Goal: Check status: Check status

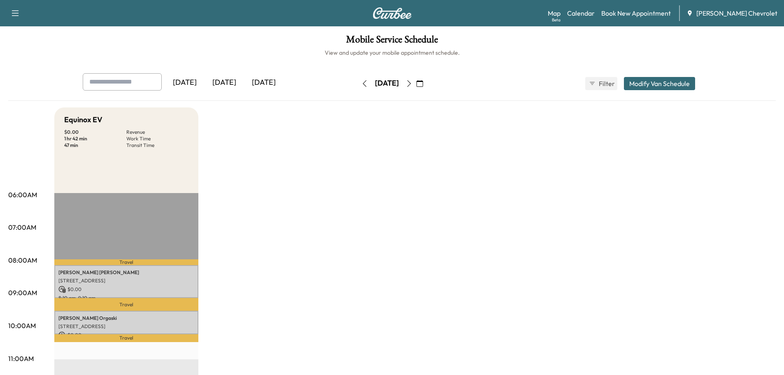
drag, startPoint x: 431, startPoint y: 240, endPoint x: 426, endPoint y: 235, distance: 7.0
click at [361, 83] on icon "button" at bounding box center [364, 83] width 7 height 7
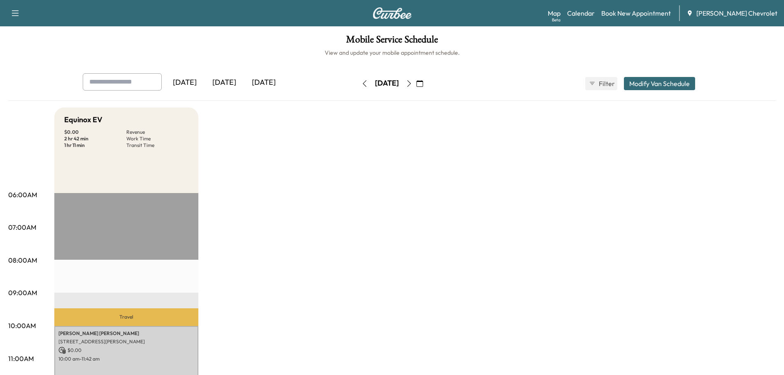
click at [416, 83] on div "[DATE]" at bounding box center [387, 83] width 58 height 13
click at [412, 83] on icon "button" at bounding box center [409, 83] width 7 height 7
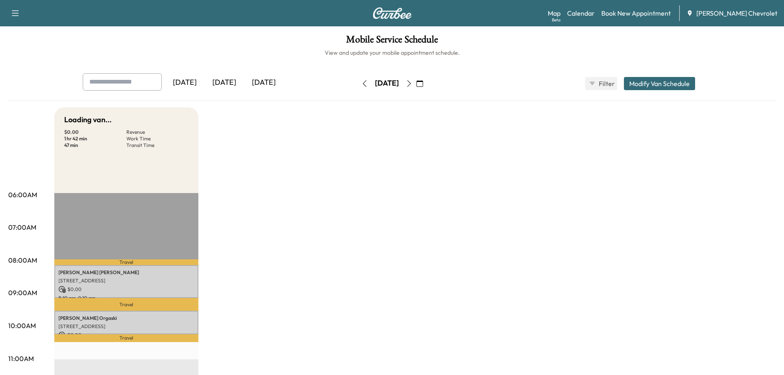
click at [412, 83] on icon "button" at bounding box center [409, 83] width 7 height 7
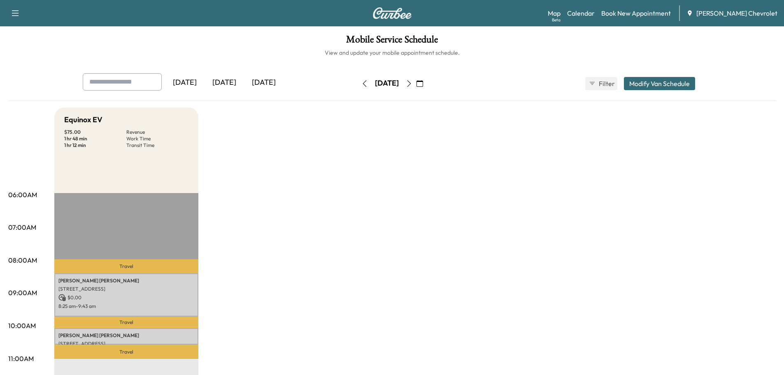
click at [411, 84] on icon "button" at bounding box center [409, 83] width 4 height 7
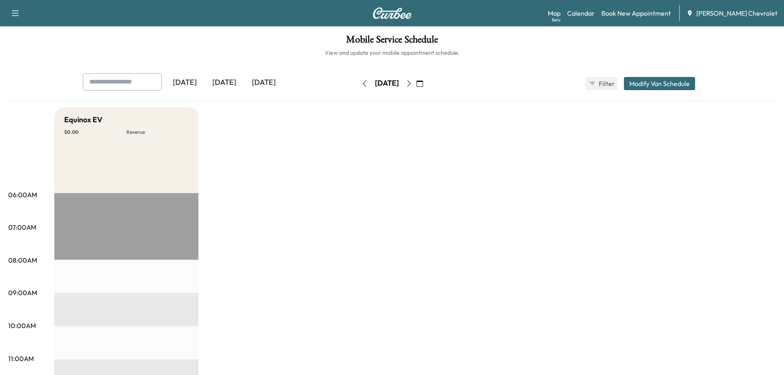
click at [358, 83] on button "button" at bounding box center [365, 83] width 14 height 13
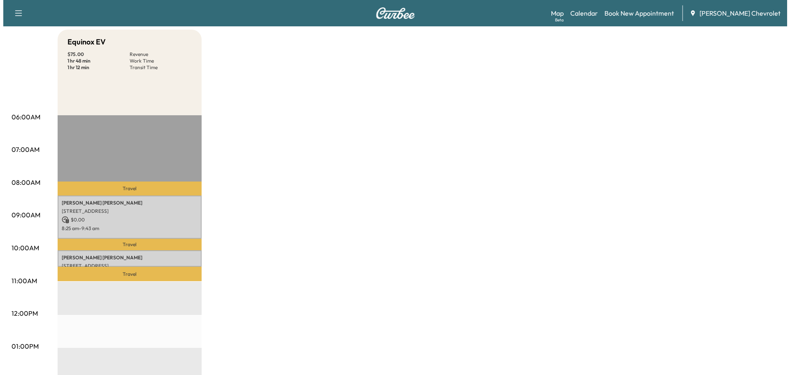
scroll to position [96, 0]
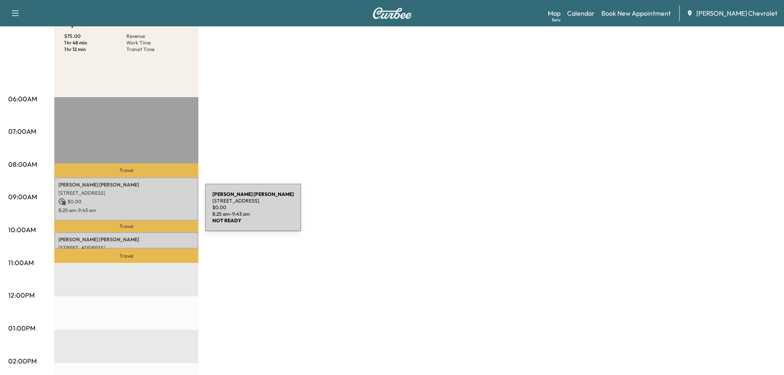
click at [143, 212] on p "8:25 am - 9:43 am" at bounding box center [126, 210] width 136 height 7
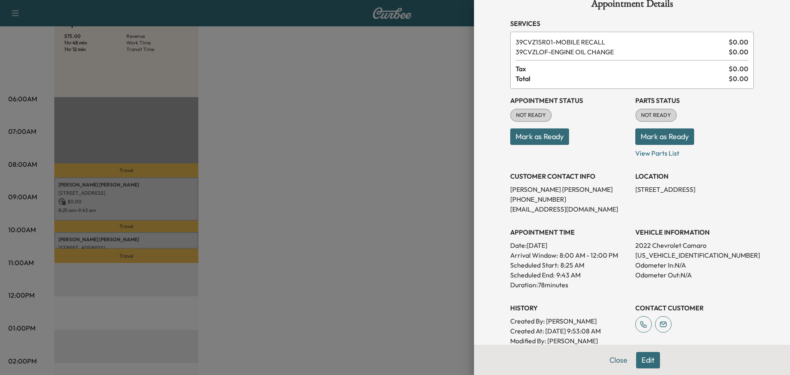
scroll to position [0, 0]
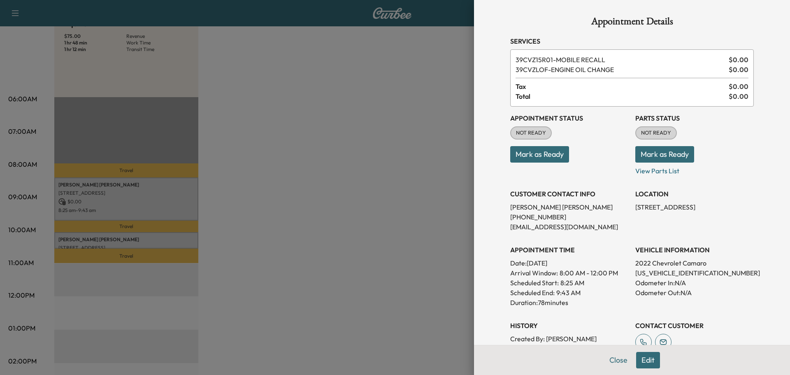
click at [175, 233] on div at bounding box center [395, 187] width 790 height 375
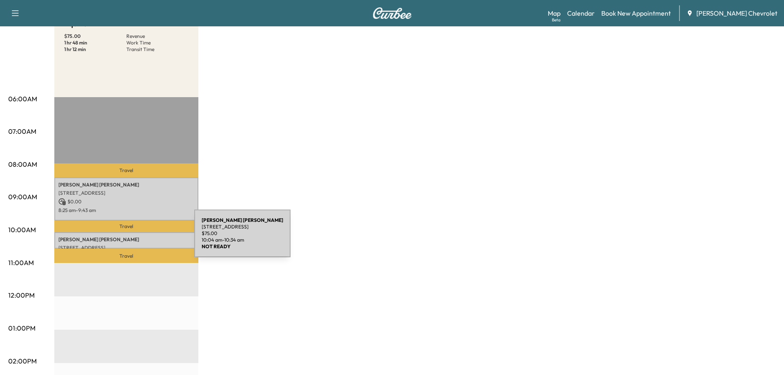
click at [131, 237] on p "[PERSON_NAME]" at bounding box center [126, 239] width 136 height 7
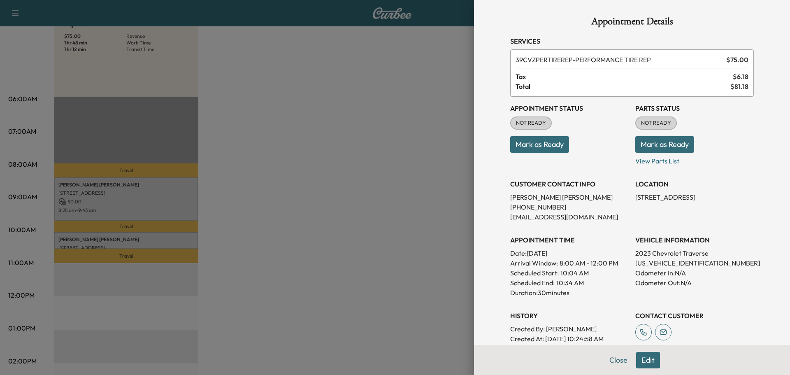
click at [593, 214] on p "[EMAIL_ADDRESS][DOMAIN_NAME]" at bounding box center [569, 217] width 119 height 10
click at [398, 245] on div at bounding box center [395, 187] width 790 height 375
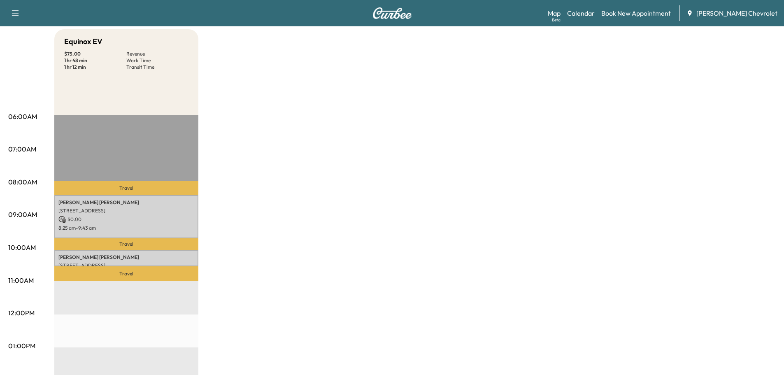
scroll to position [96, 0]
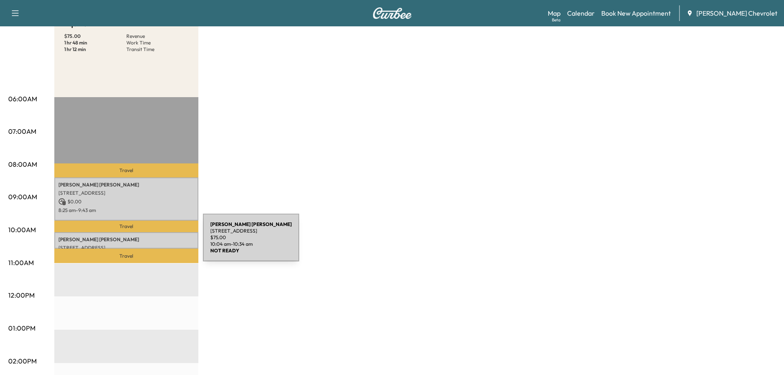
click at [142, 242] on div "[PERSON_NAME] [STREET_ADDRESS] $ 75.00 10:04 am - 10:34 am" at bounding box center [126, 240] width 144 height 16
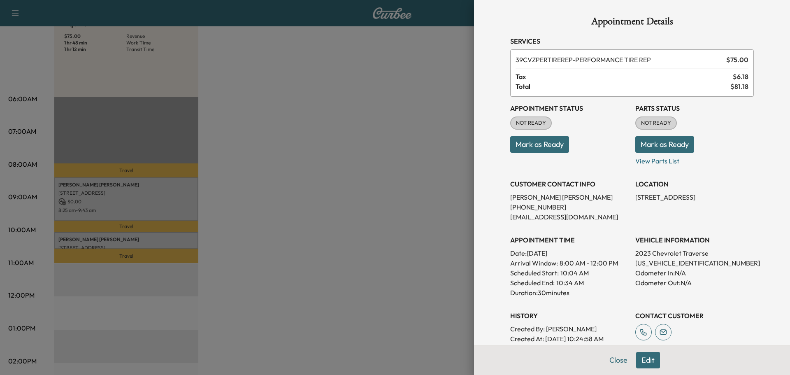
drag, startPoint x: 407, startPoint y: 284, endPoint x: 400, endPoint y: 284, distance: 7.4
click at [402, 284] on div at bounding box center [395, 187] width 790 height 375
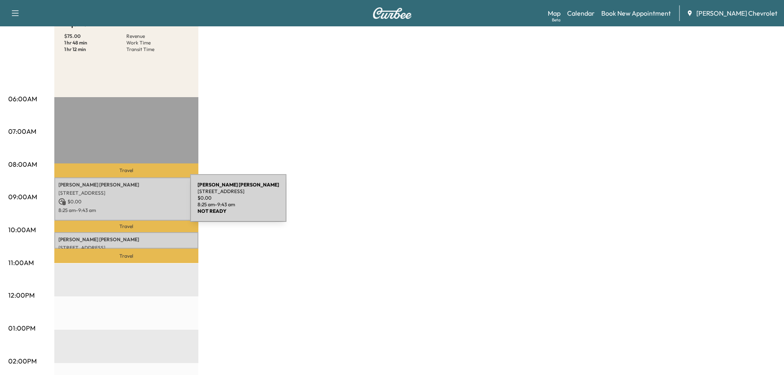
click at [128, 203] on p "$ 0.00" at bounding box center [126, 201] width 136 height 7
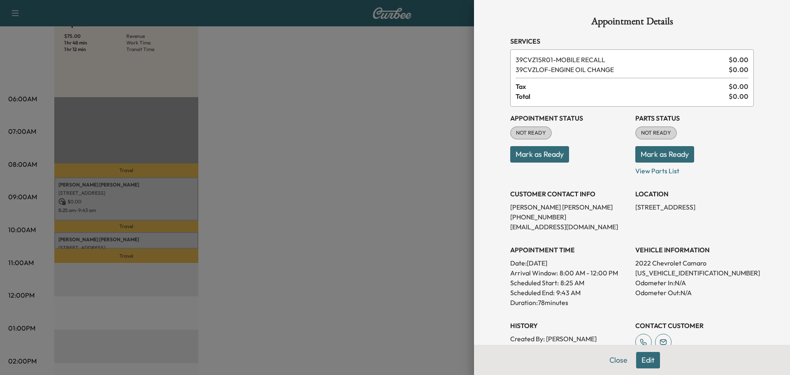
click at [126, 241] on div at bounding box center [395, 187] width 790 height 375
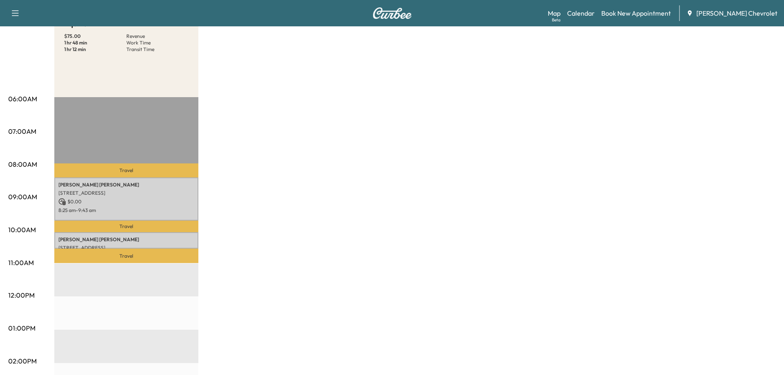
click at [276, 220] on div "Equinox EV $ 75.00 Revenue 1 hr 48 min Work Time 1 hr 12 min Transit Time Trave…" at bounding box center [414, 320] width 721 height 617
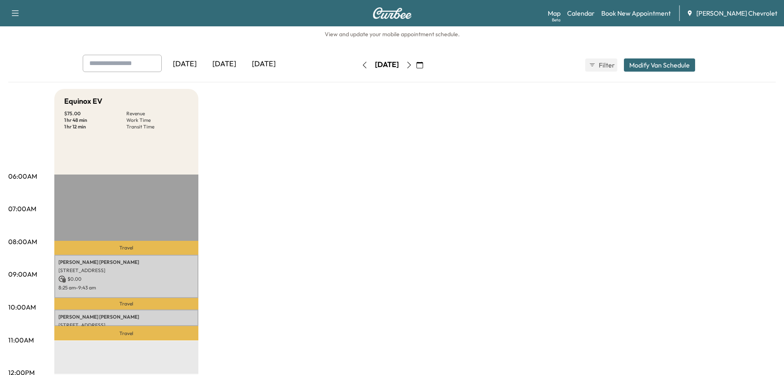
scroll to position [0, 0]
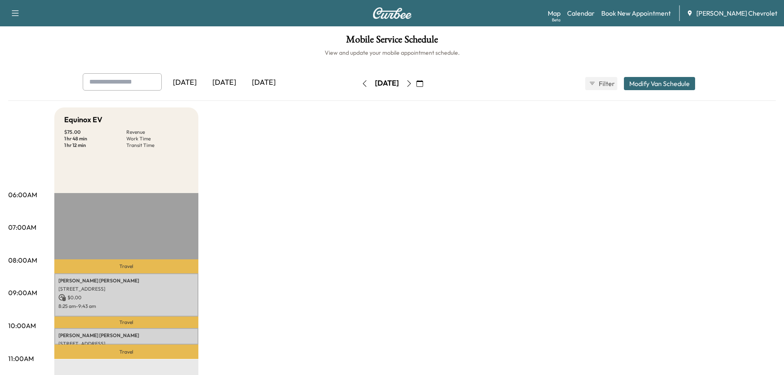
click at [412, 85] on icon "button" at bounding box center [409, 83] width 7 height 7
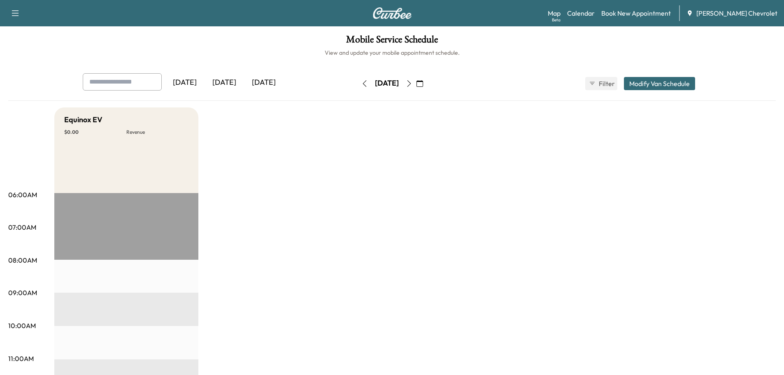
click at [358, 84] on button "button" at bounding box center [365, 83] width 14 height 13
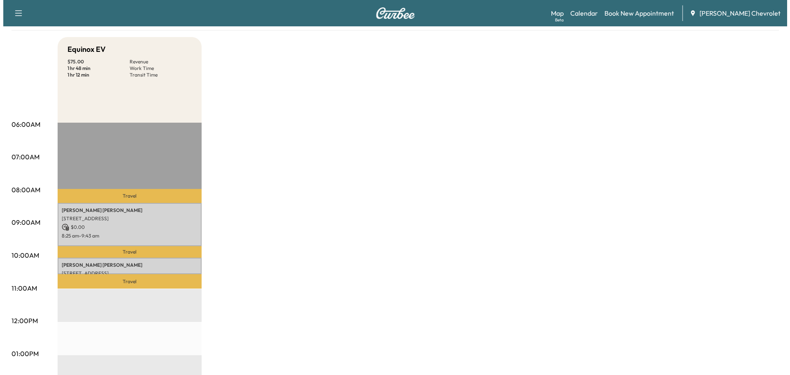
scroll to position [96, 0]
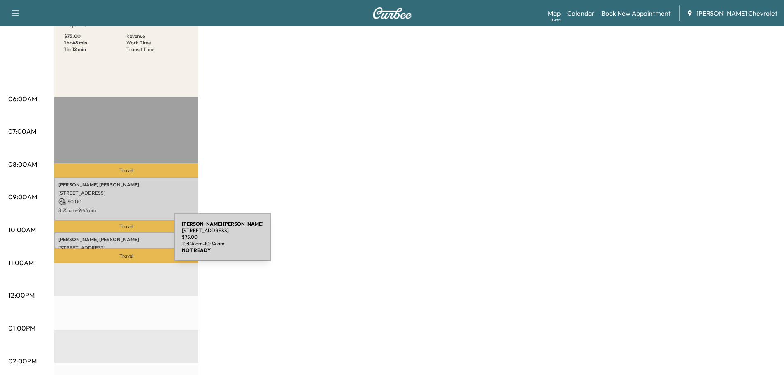
click at [113, 242] on div "[PERSON_NAME] [STREET_ADDRESS] $ 75.00 10:04 am - 10:34 am" at bounding box center [126, 240] width 144 height 16
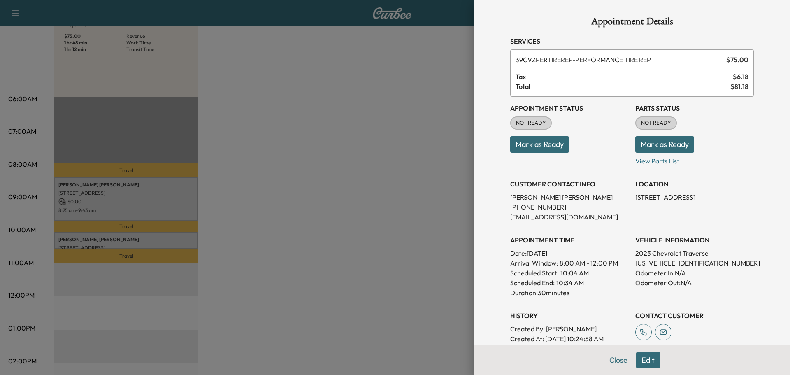
click at [385, 267] on div at bounding box center [395, 187] width 790 height 375
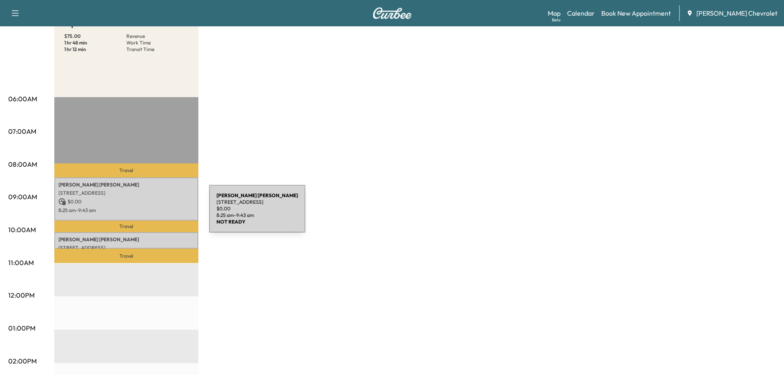
click at [125, 202] on p "$ 0.00" at bounding box center [126, 201] width 136 height 7
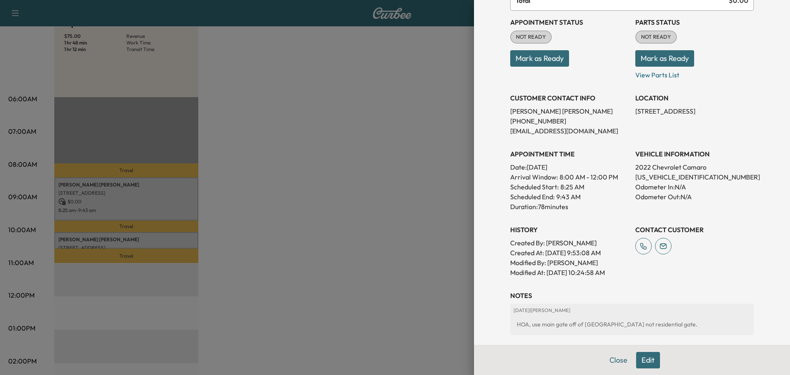
drag, startPoint x: 365, startPoint y: 258, endPoint x: 369, endPoint y: 260, distance: 4.7
click at [369, 260] on div at bounding box center [395, 187] width 790 height 375
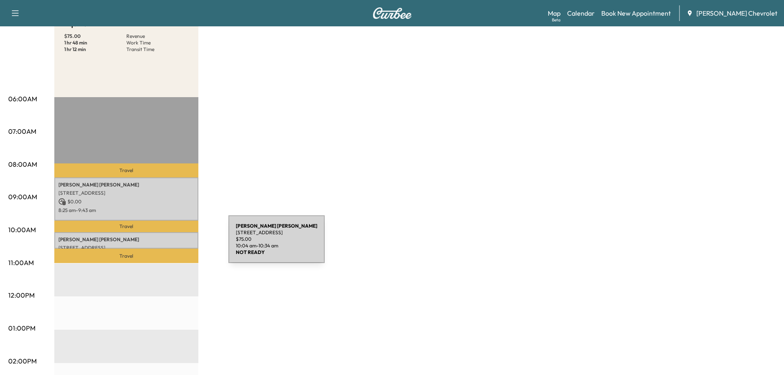
click at [167, 244] on p "[STREET_ADDRESS]" at bounding box center [126, 247] width 136 height 7
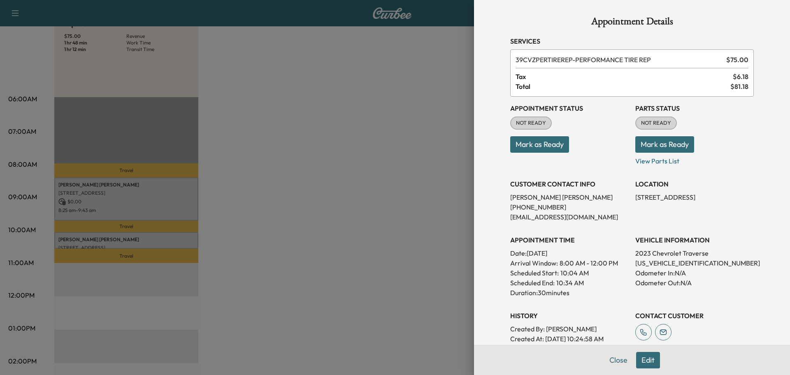
click at [309, 247] on div at bounding box center [395, 187] width 790 height 375
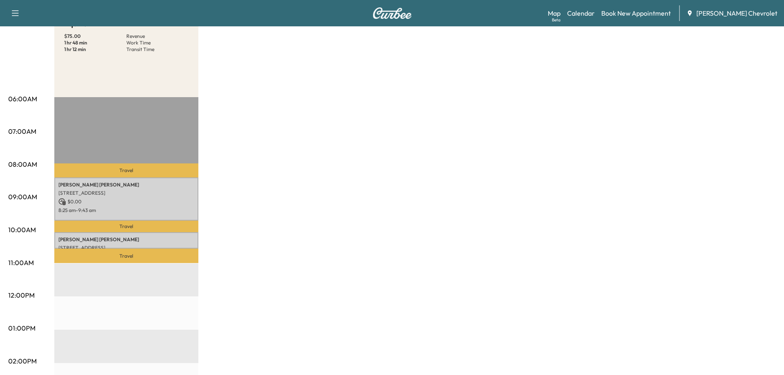
scroll to position [0, 0]
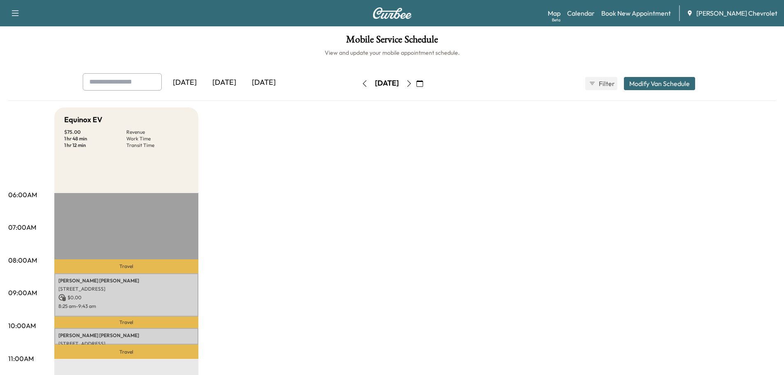
click at [412, 85] on icon "button" at bounding box center [409, 83] width 7 height 7
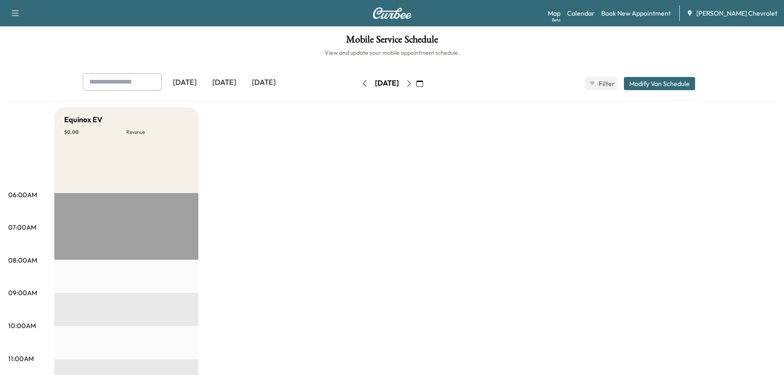
click at [412, 80] on icon "button" at bounding box center [409, 83] width 7 height 7
click at [358, 81] on button "button" at bounding box center [365, 83] width 14 height 13
